Goal: Navigation & Orientation: Find specific page/section

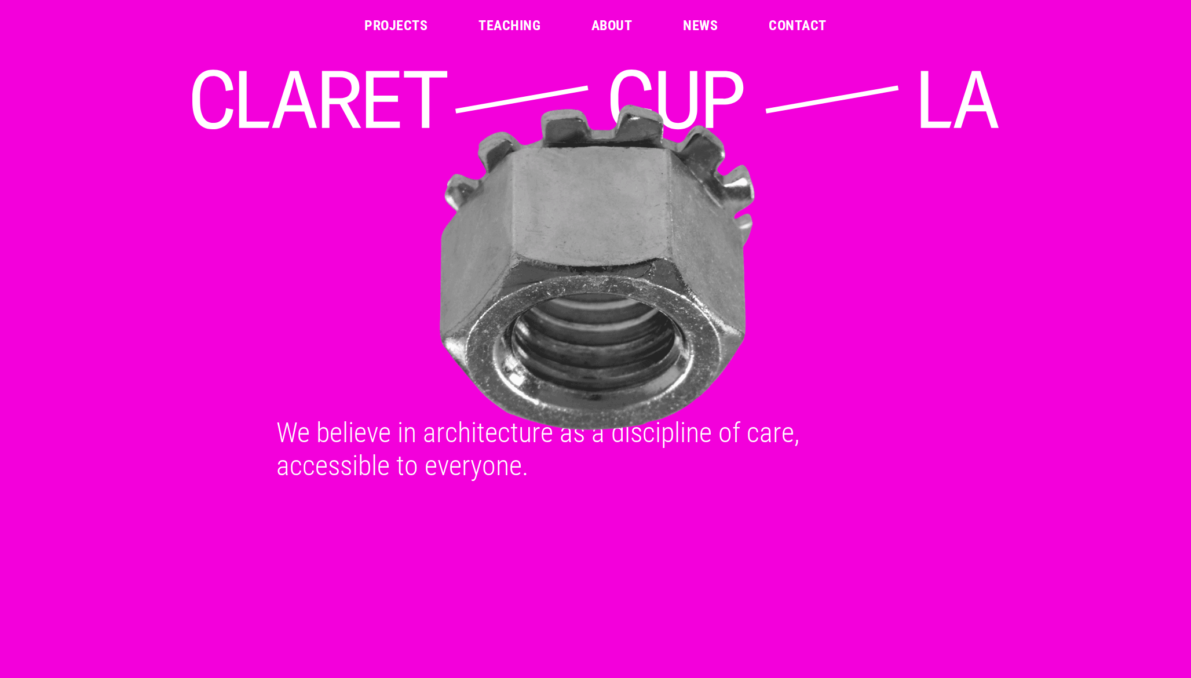
click at [390, 30] on link "Projects" at bounding box center [395, 26] width 63 height 14
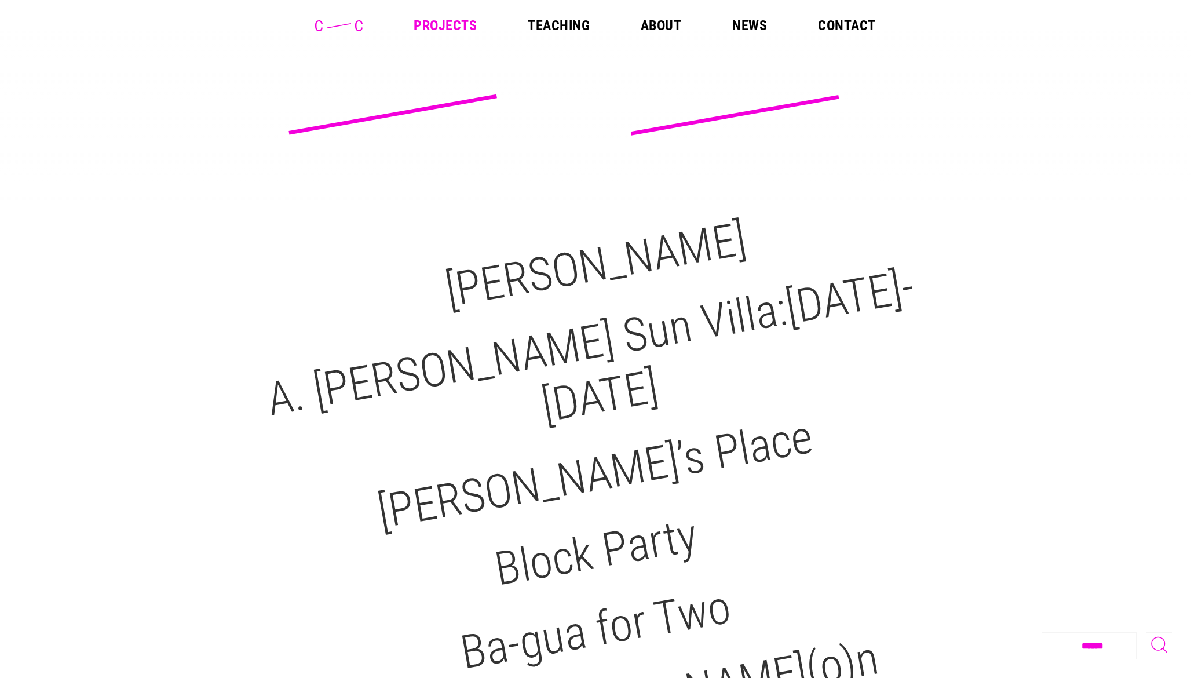
click at [1094, 644] on select "**********" at bounding box center [1096, 646] width 108 height 26
select select "**********"
click at [1042, 633] on select "**********" at bounding box center [1096, 646] width 108 height 26
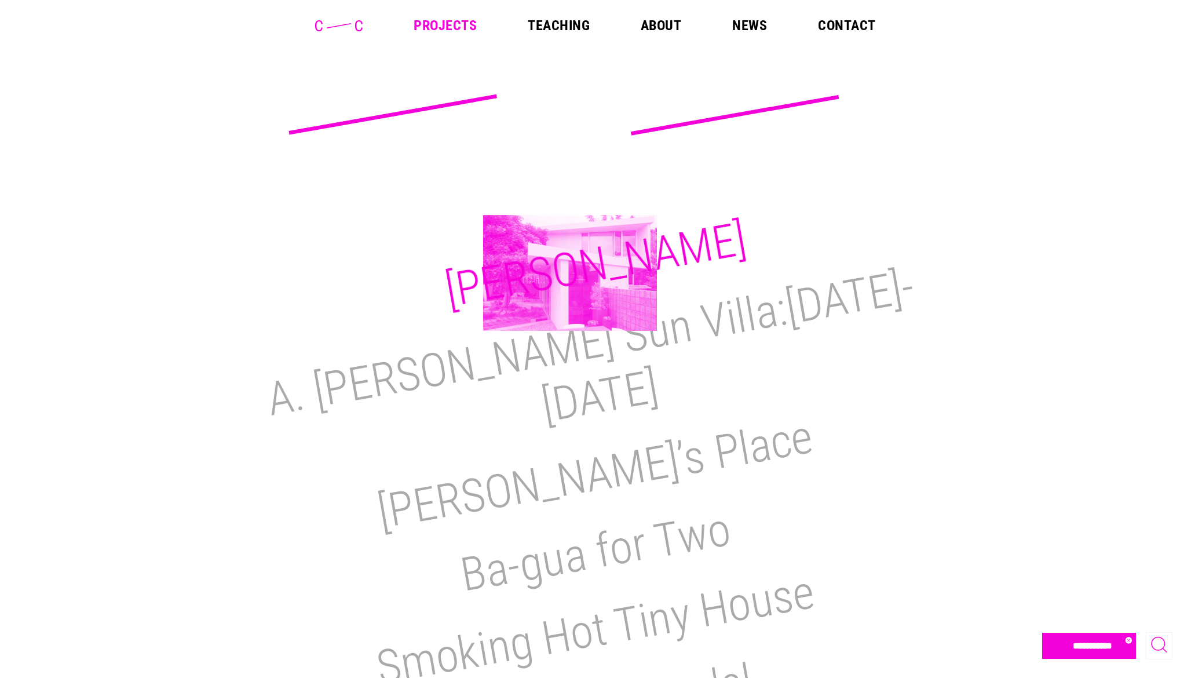
click at [570, 273] on h2 "M.H. Lair" at bounding box center [595, 264] width 309 height 107
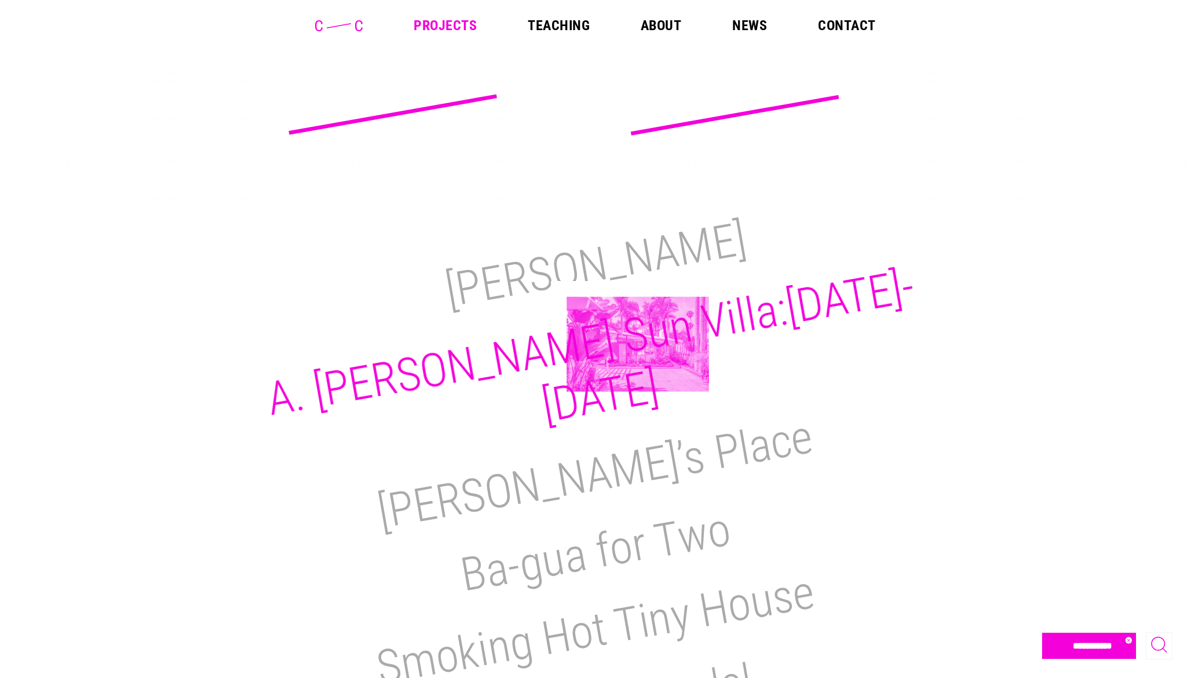
click at [638, 344] on h2 "A. Quincy Jones Sun Villa:1950-2021" at bounding box center [590, 346] width 655 height 174
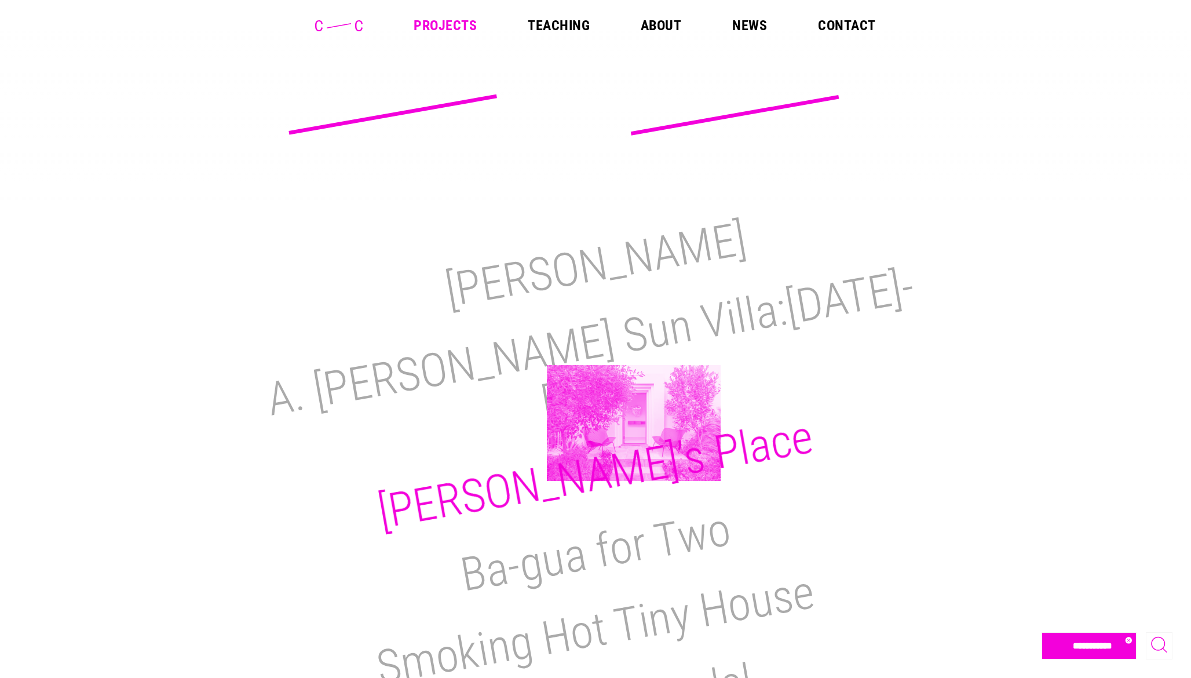
click at [634, 423] on h2 "[PERSON_NAME]’s Place" at bounding box center [595, 474] width 443 height 130
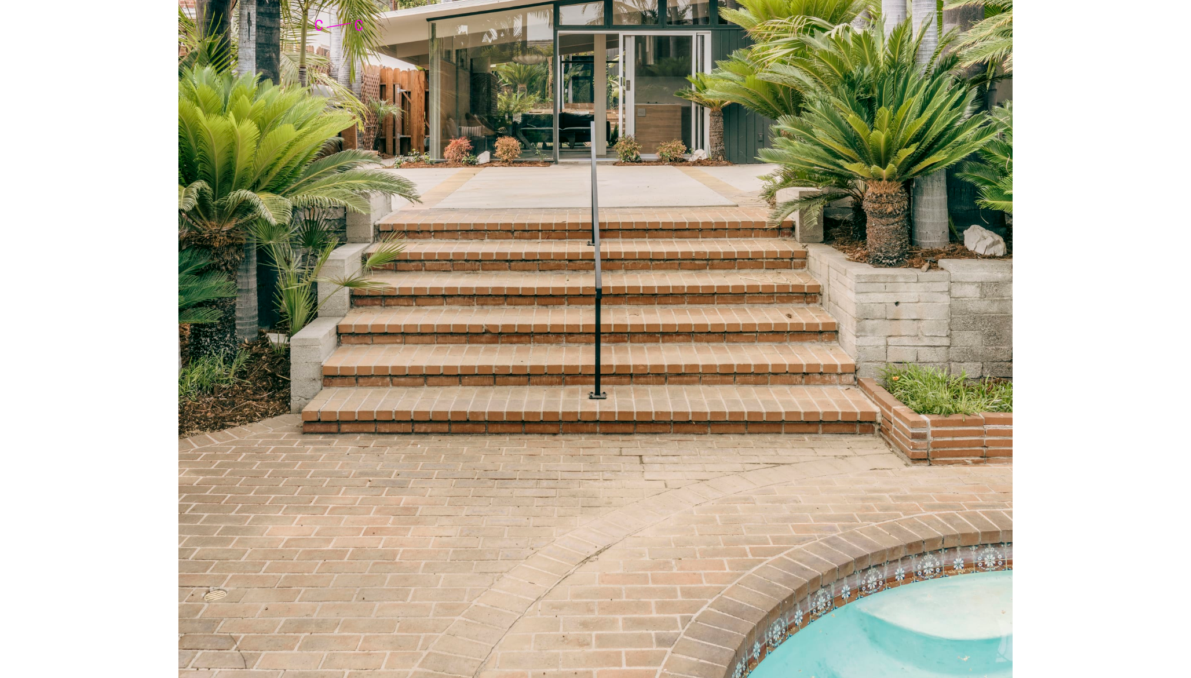
scroll to position [6215, 0]
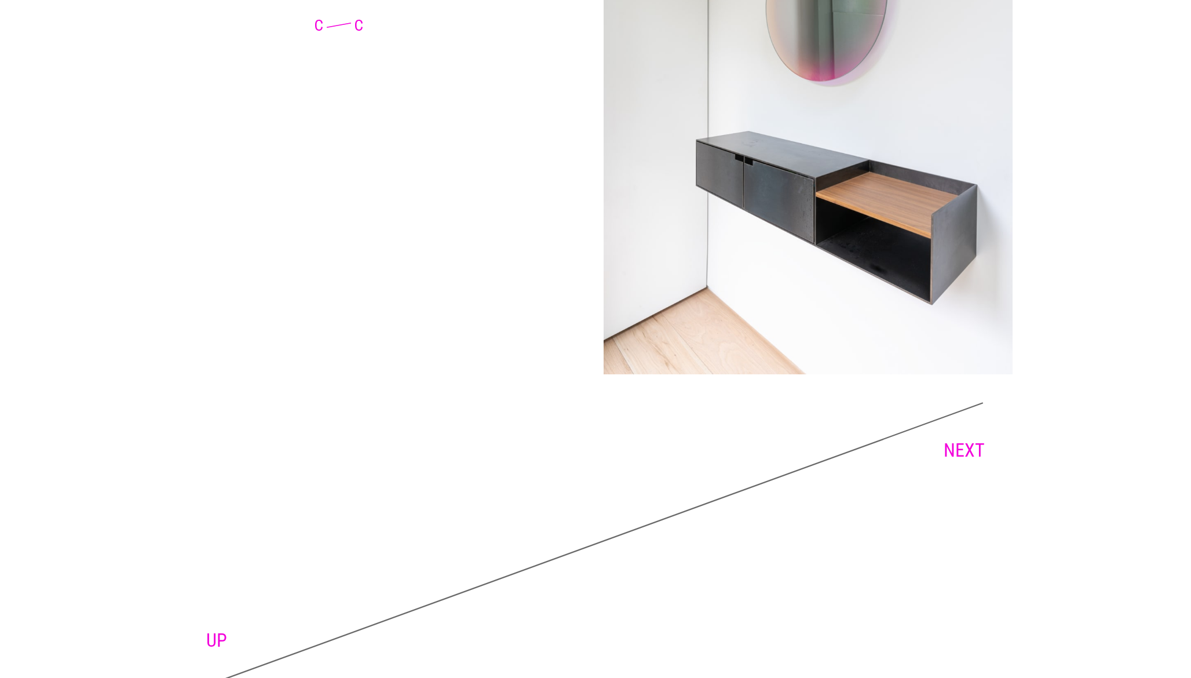
scroll to position [6761, 0]
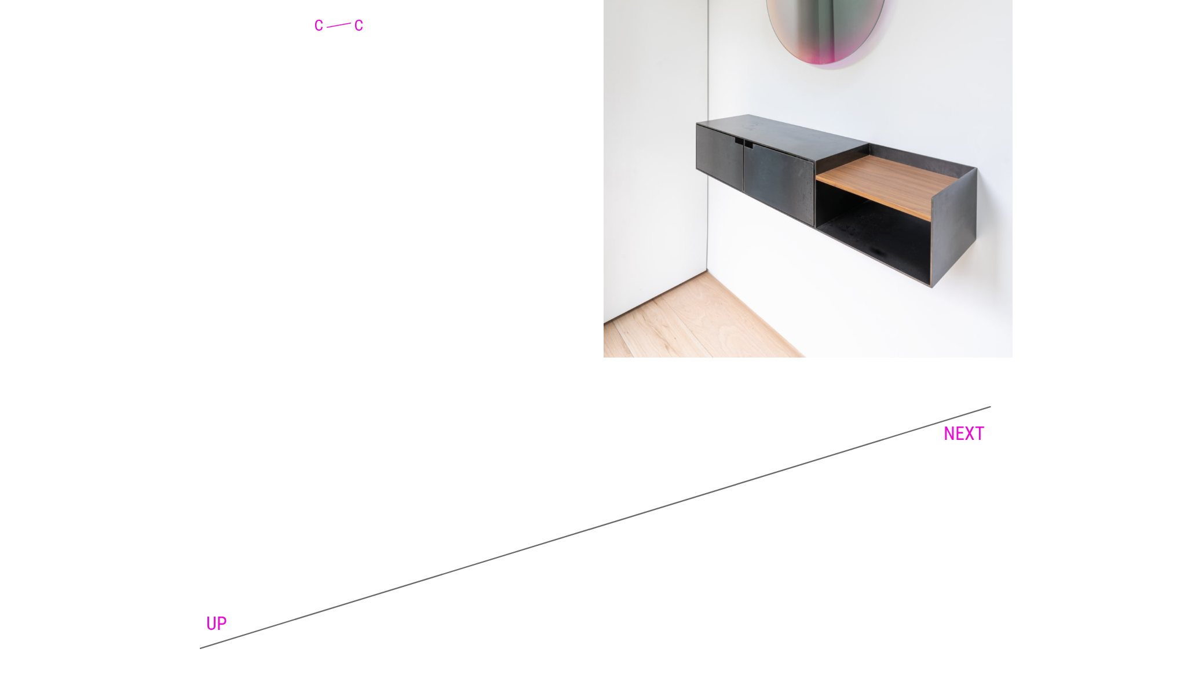
click at [959, 422] on link "NEXT" at bounding box center [964, 433] width 41 height 22
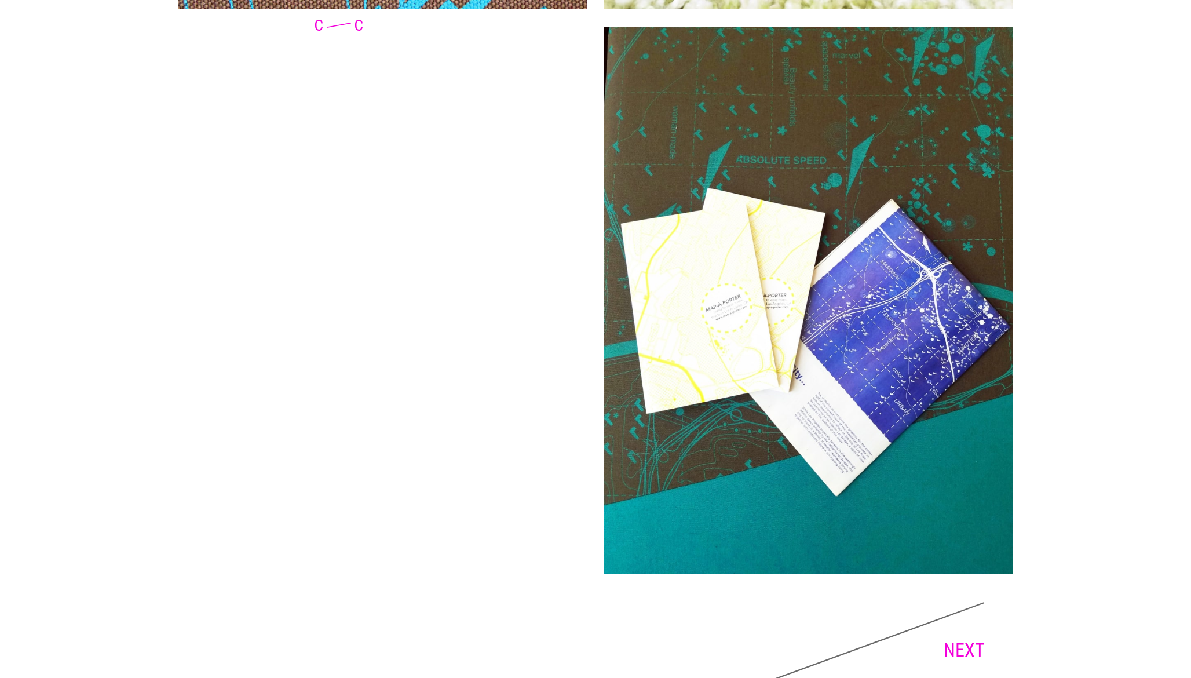
scroll to position [2439, 0]
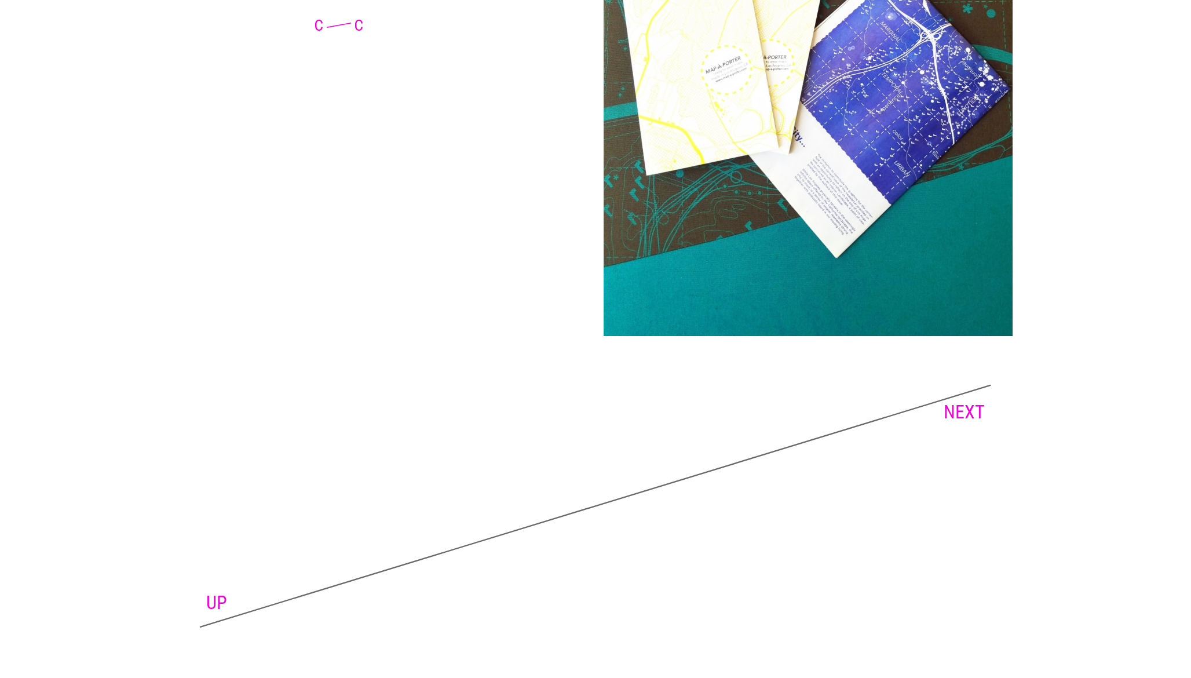
click at [966, 415] on link "NEXT" at bounding box center [964, 412] width 41 height 22
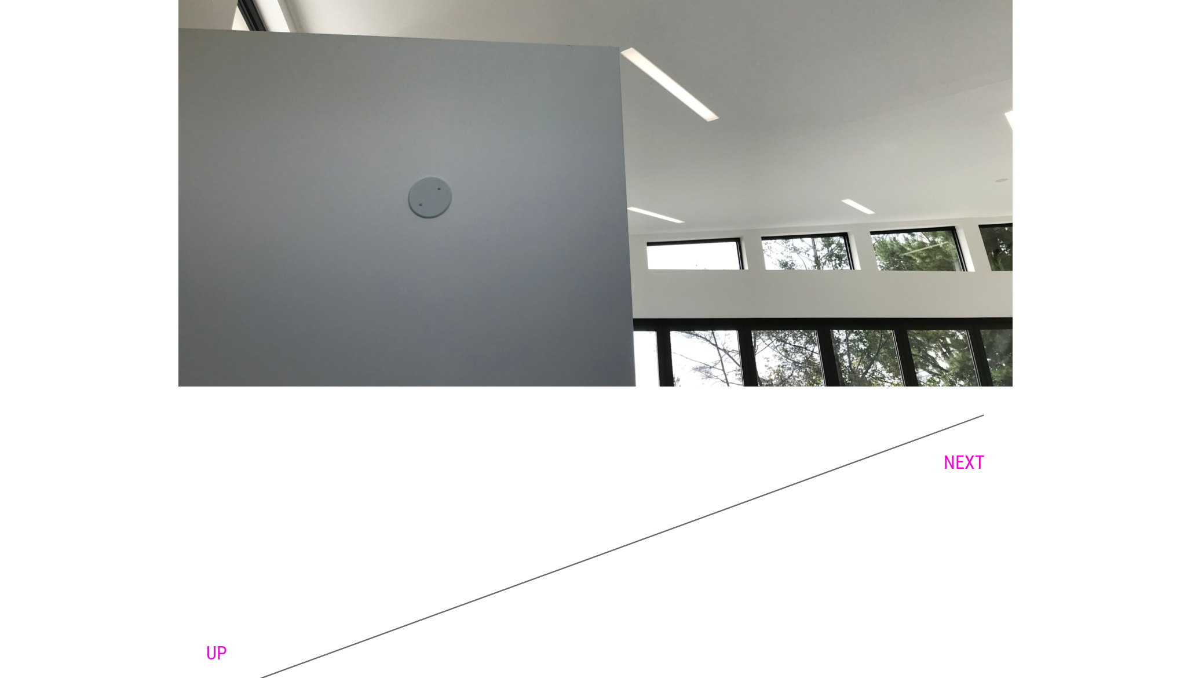
scroll to position [4418, 0]
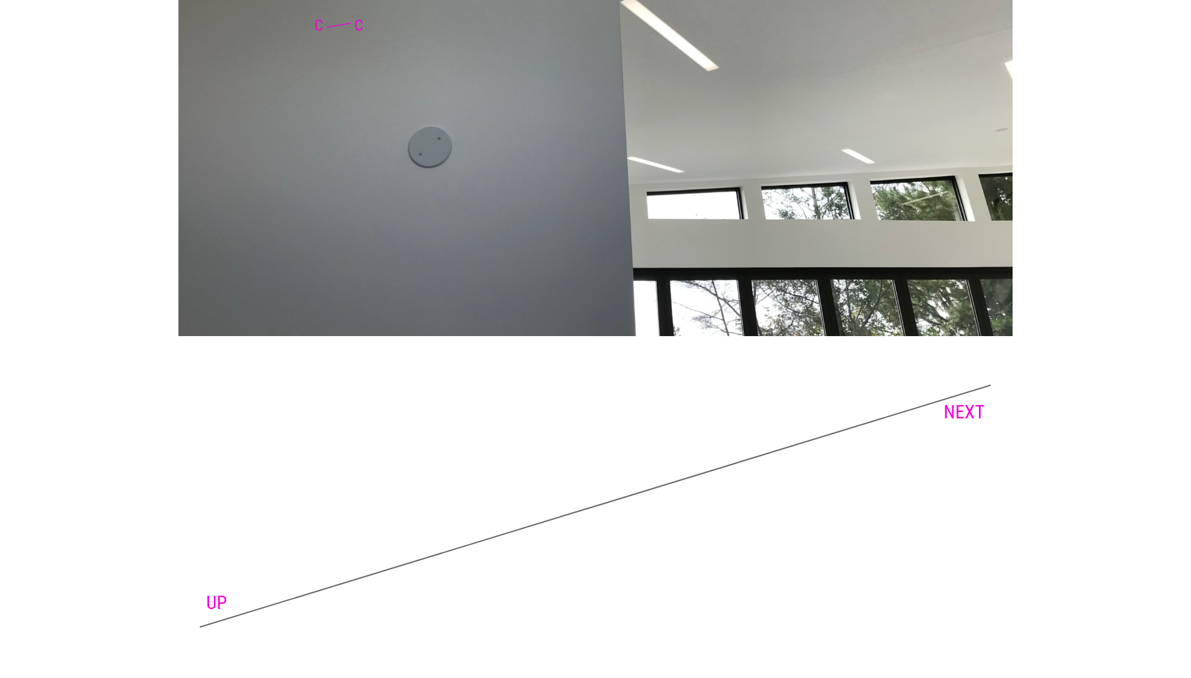
click at [963, 409] on link "NEXT" at bounding box center [964, 412] width 41 height 22
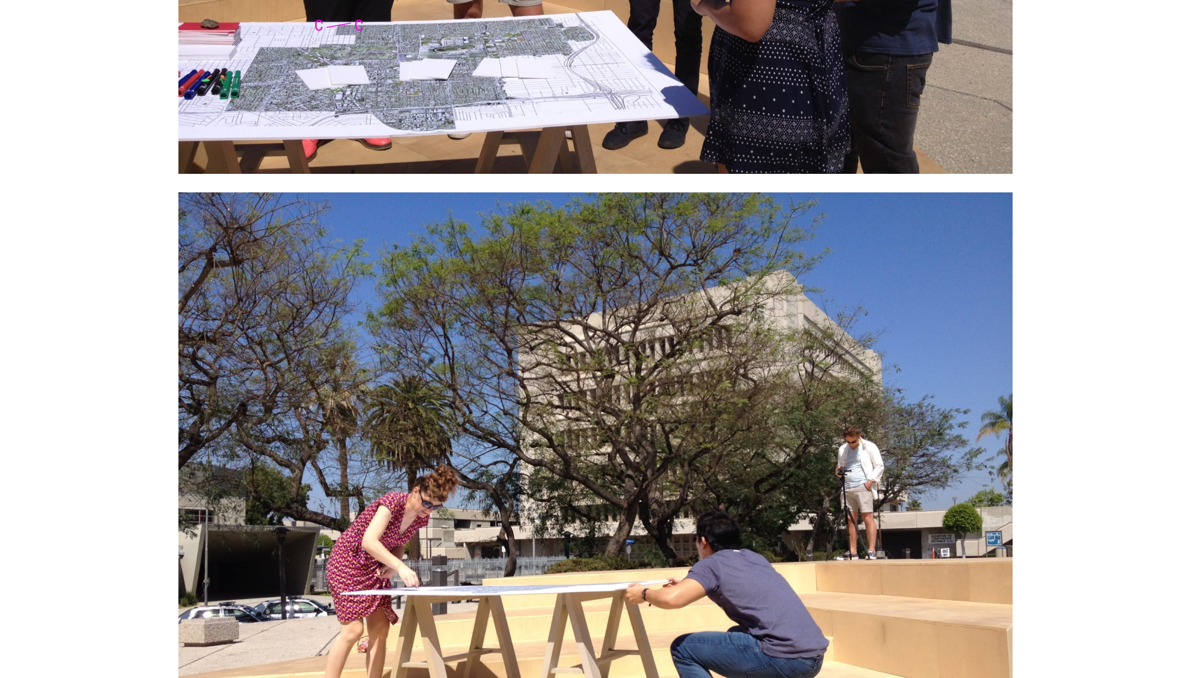
scroll to position [7278, 0]
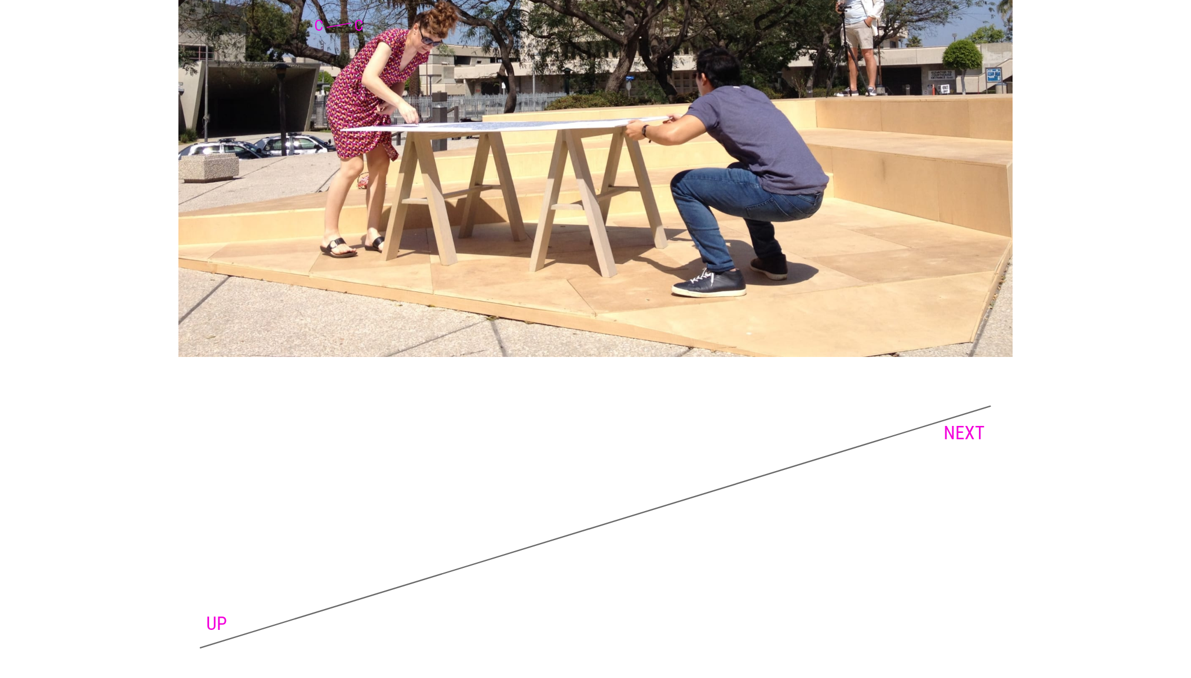
click at [973, 422] on link "NEXT" at bounding box center [964, 433] width 41 height 22
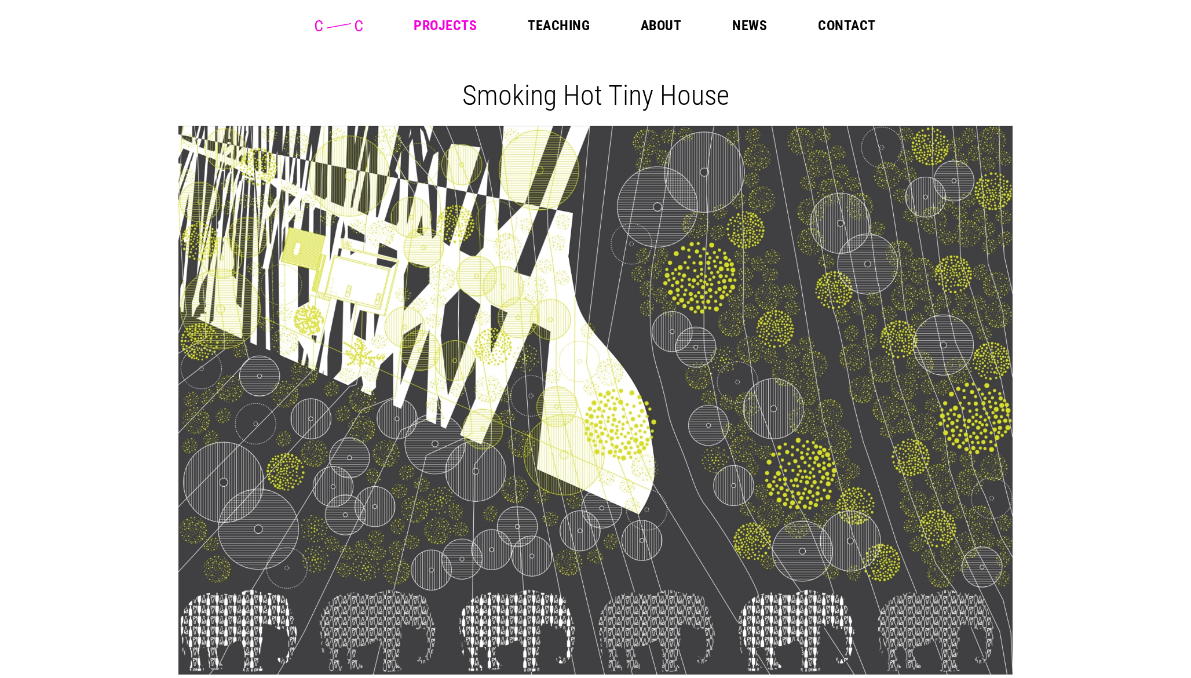
click at [432, 21] on link "Projects" at bounding box center [445, 26] width 63 height 14
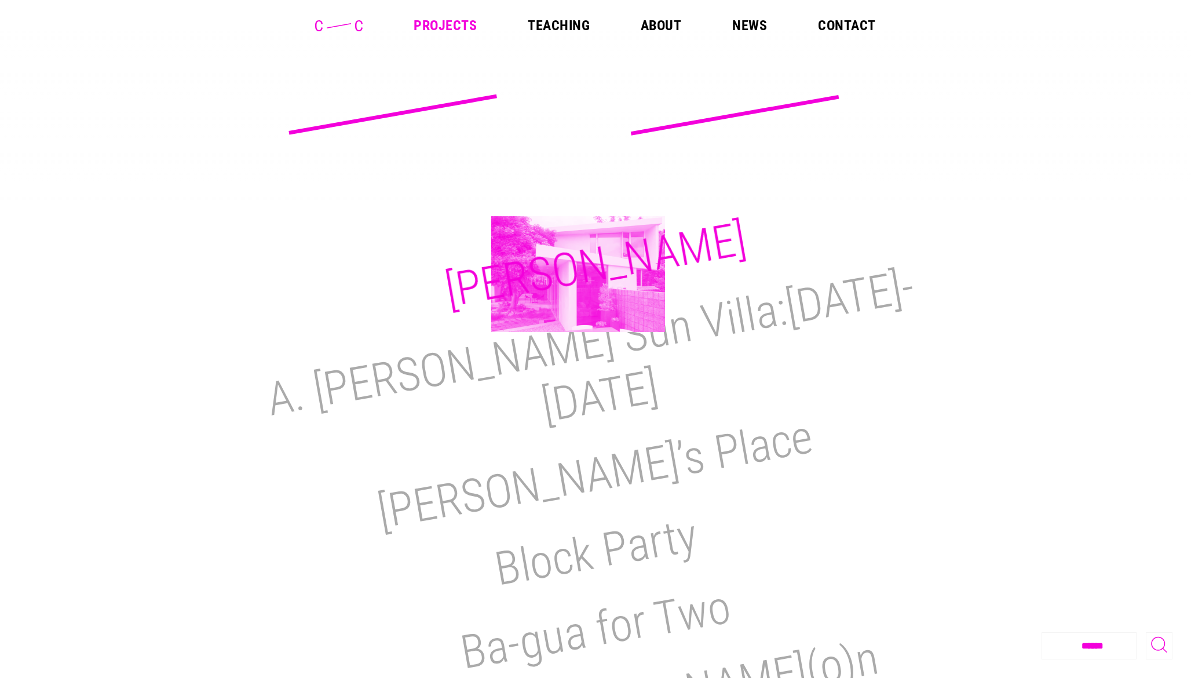
click at [578, 274] on h2 "M.H. Lair" at bounding box center [595, 264] width 309 height 107
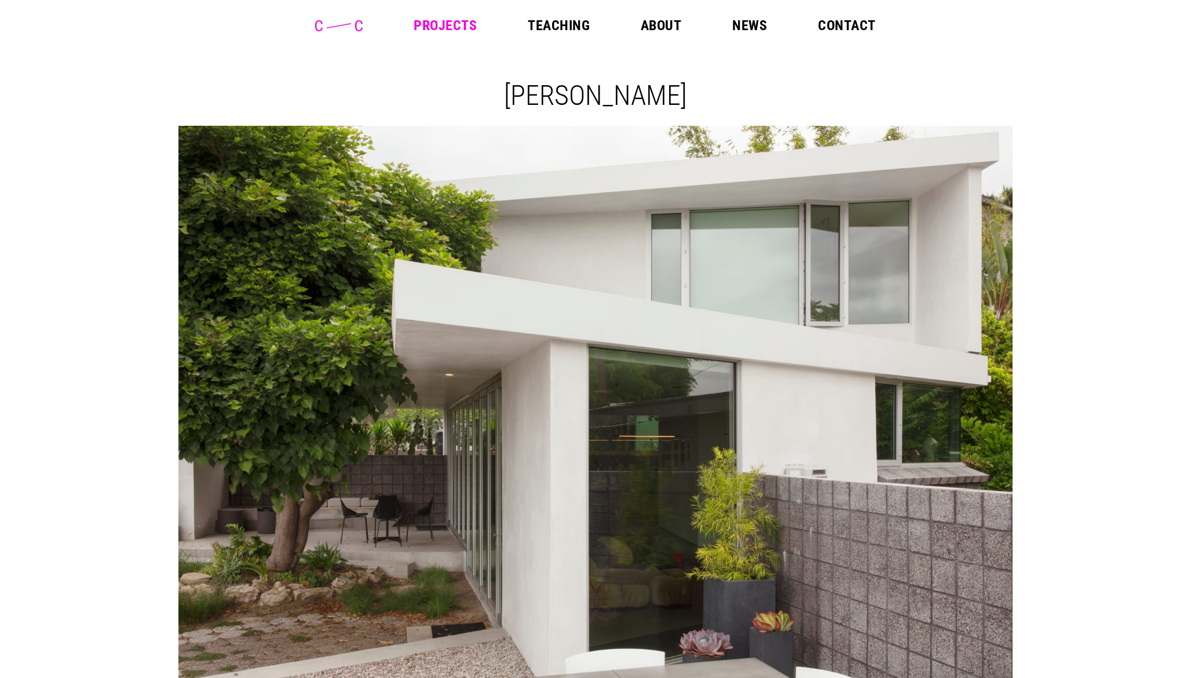
click at [653, 27] on link "About" at bounding box center [661, 26] width 41 height 14
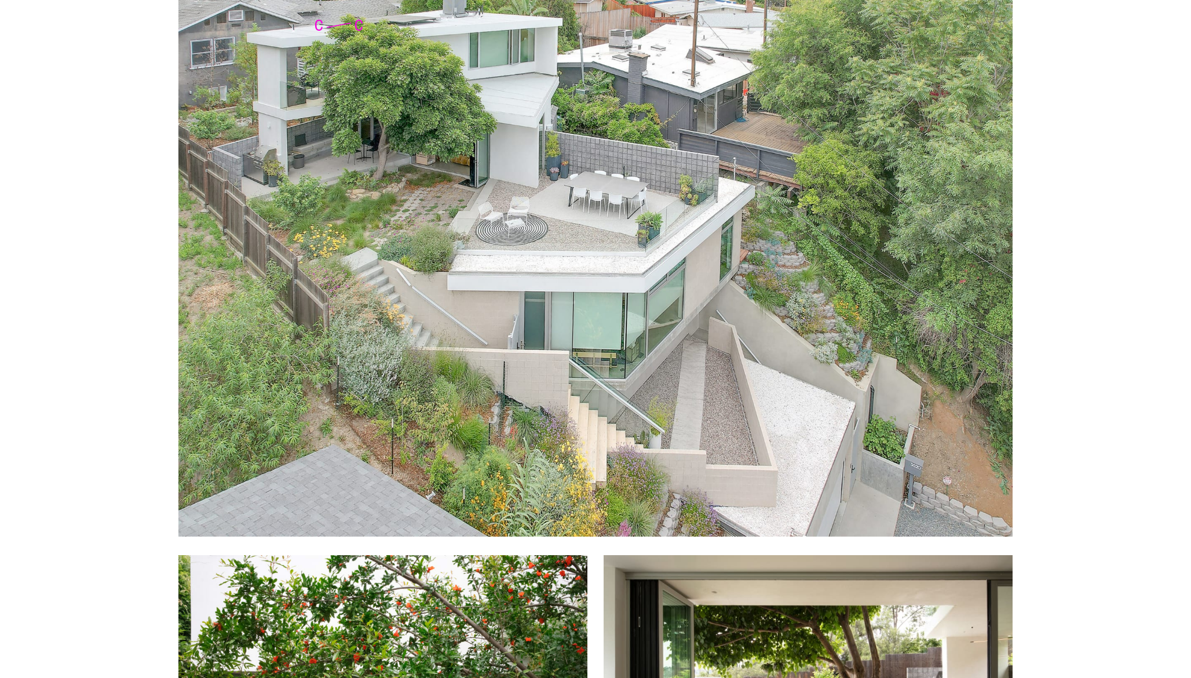
scroll to position [835, 0]
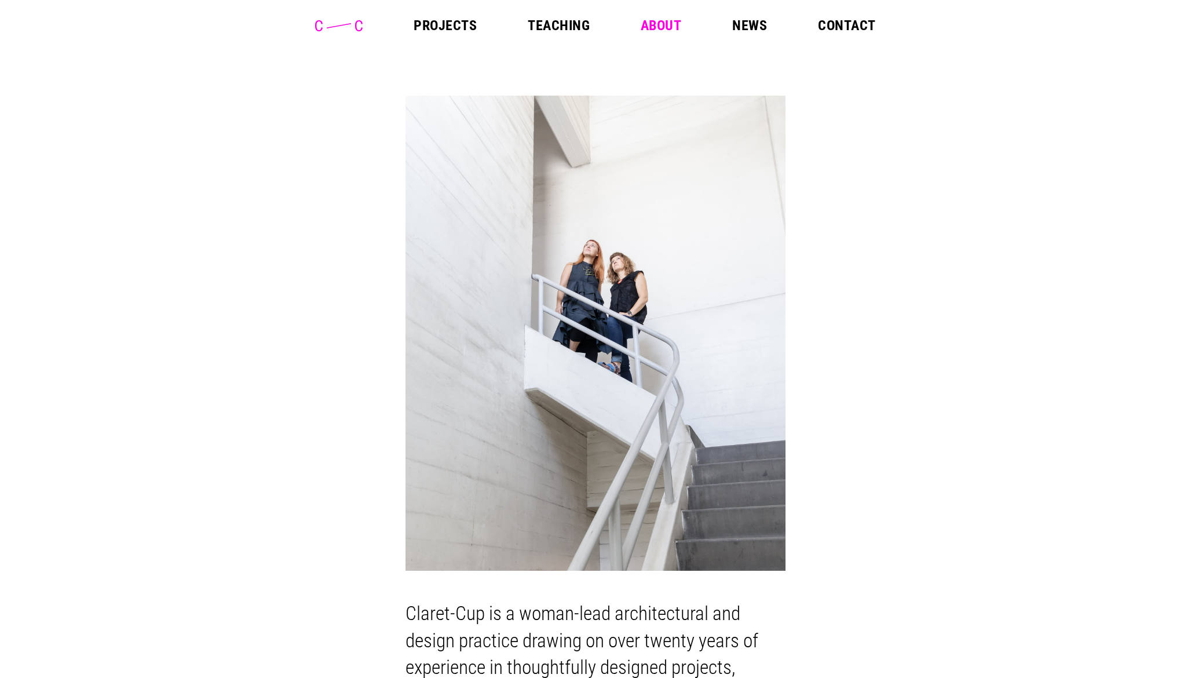
click at [838, 26] on link "Contact" at bounding box center [846, 26] width 57 height 14
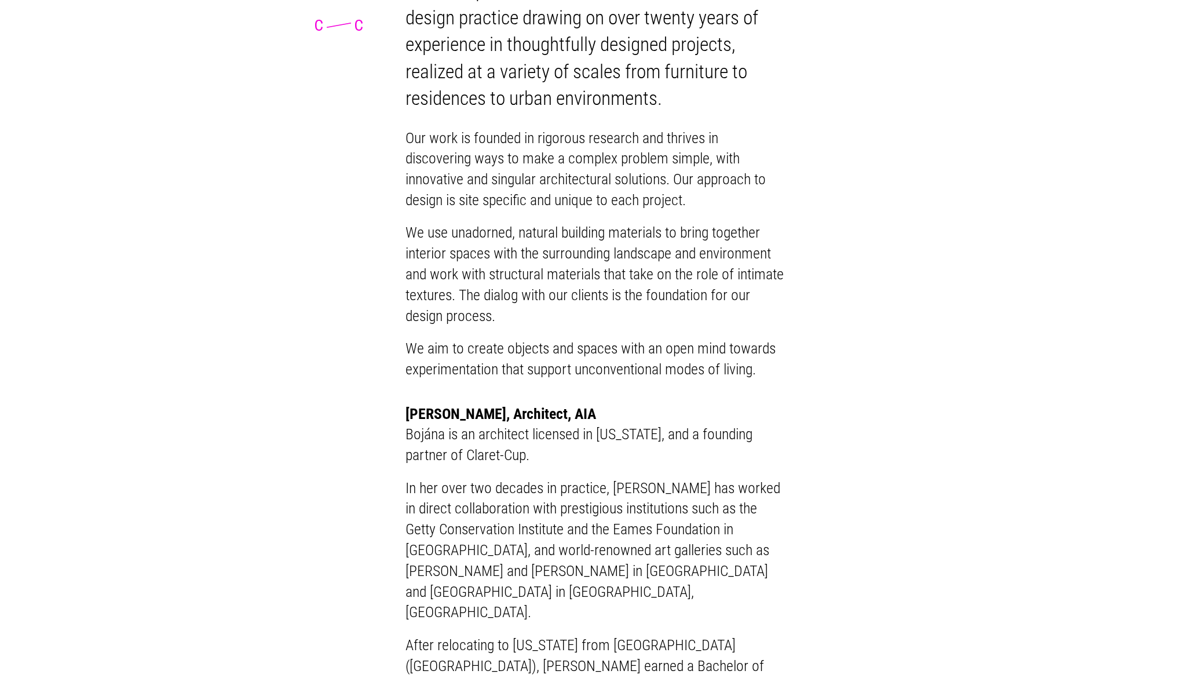
scroll to position [613, 0]
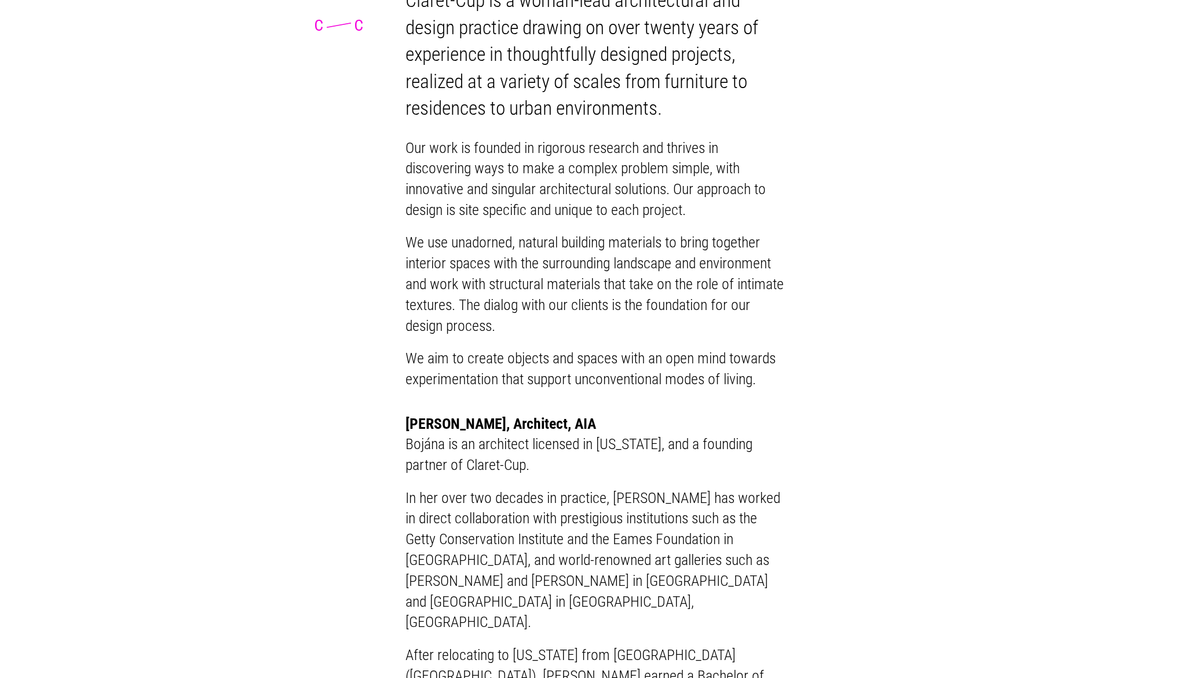
click at [434, 435] on h2 "Bojána Bányász, Architect, AIA" at bounding box center [596, 424] width 380 height 21
drag, startPoint x: 400, startPoint y: 440, endPoint x: 476, endPoint y: 439, distance: 75.9
click at [491, 435] on h2 "Bojána Bányász, Architect, AIA" at bounding box center [596, 424] width 380 height 21
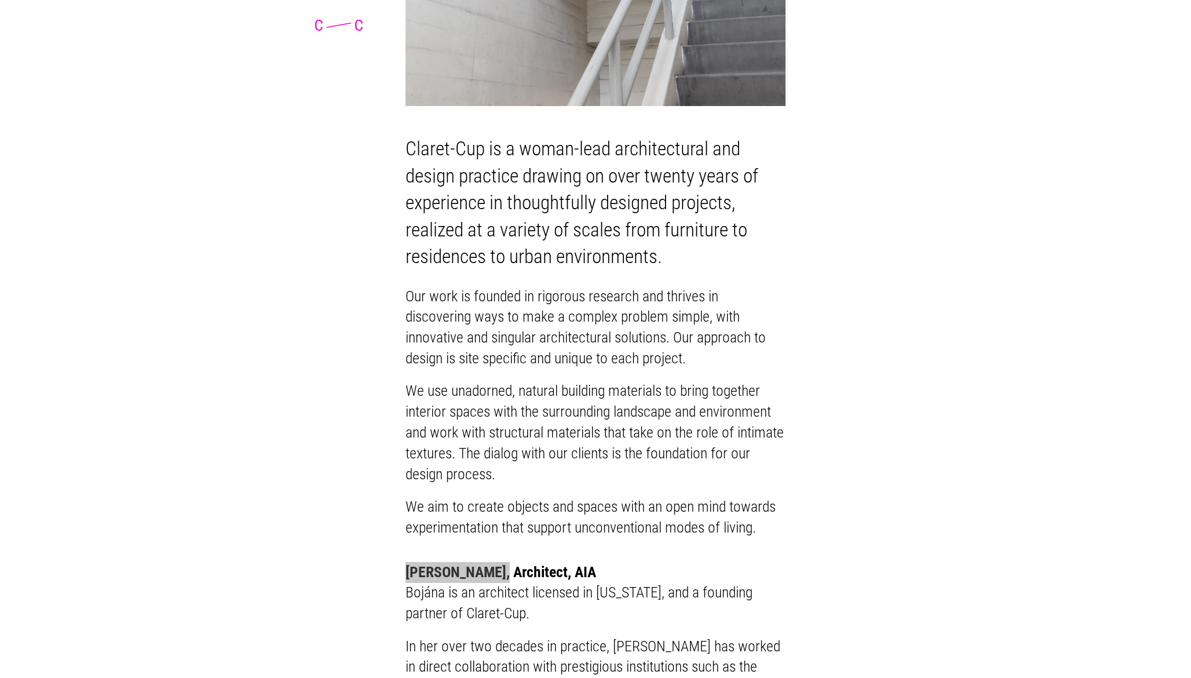
scroll to position [470, 0]
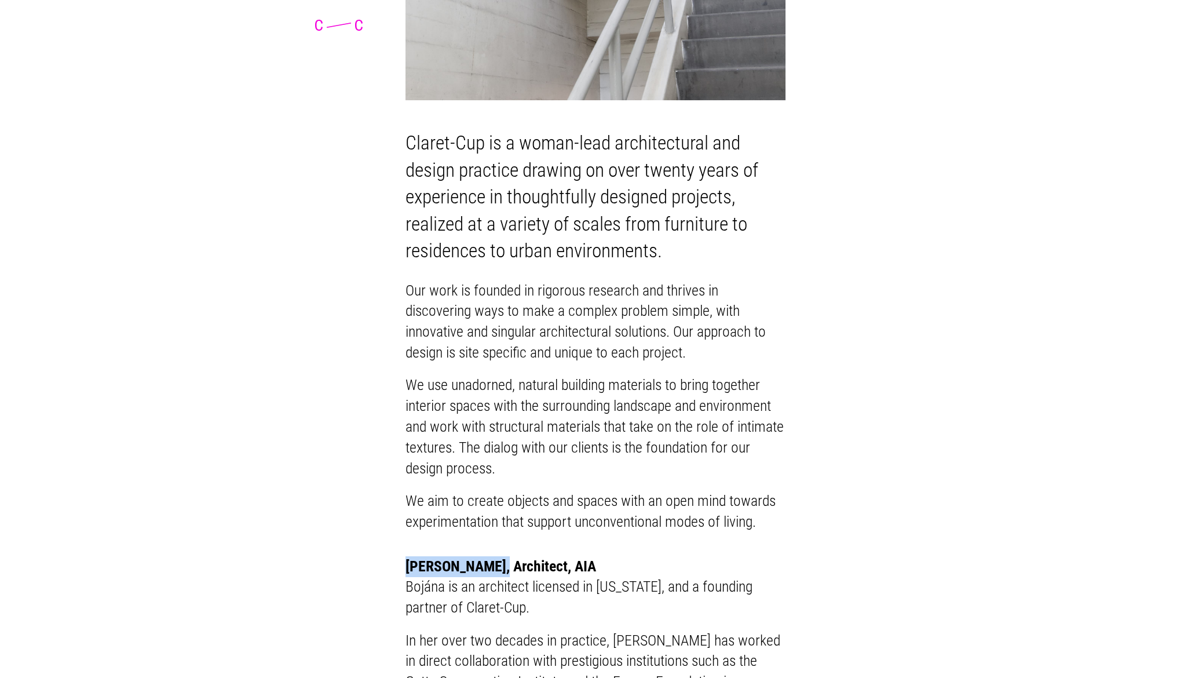
click at [430, 162] on p "Claret-Cup is a woman-lead architectural and design practice drawing on over tw…" at bounding box center [596, 197] width 380 height 135
drag, startPoint x: 430, startPoint y: 162, endPoint x: 455, endPoint y: 163, distance: 24.9
click at [455, 163] on p "Claret-Cup is a woman-lead architectural and design practice drawing on over tw…" at bounding box center [596, 197] width 380 height 135
copy p "Claret-Cup"
